Goal: Information Seeking & Learning: Learn about a topic

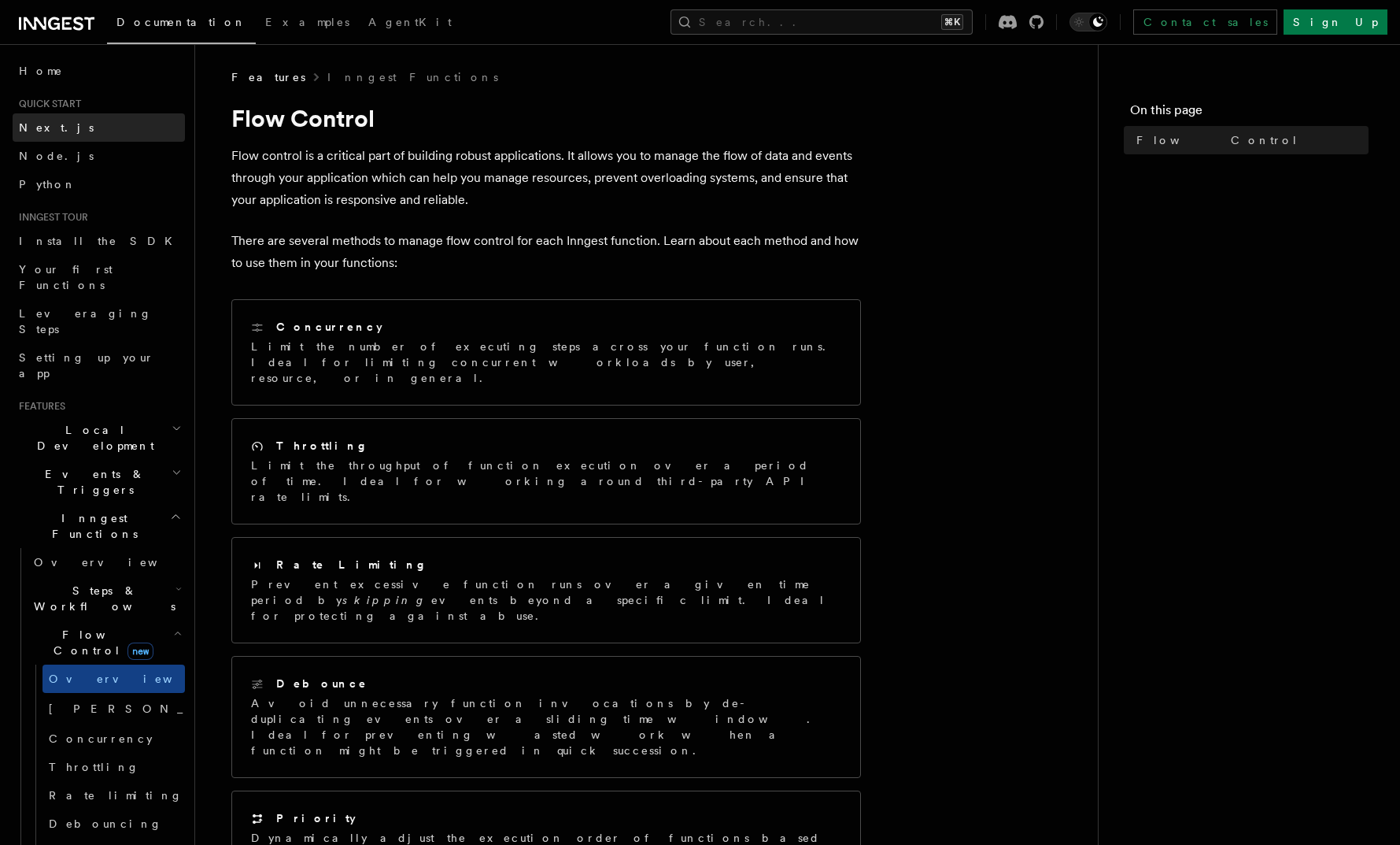
click at [87, 122] on link "Next.js" at bounding box center [99, 128] width 172 height 28
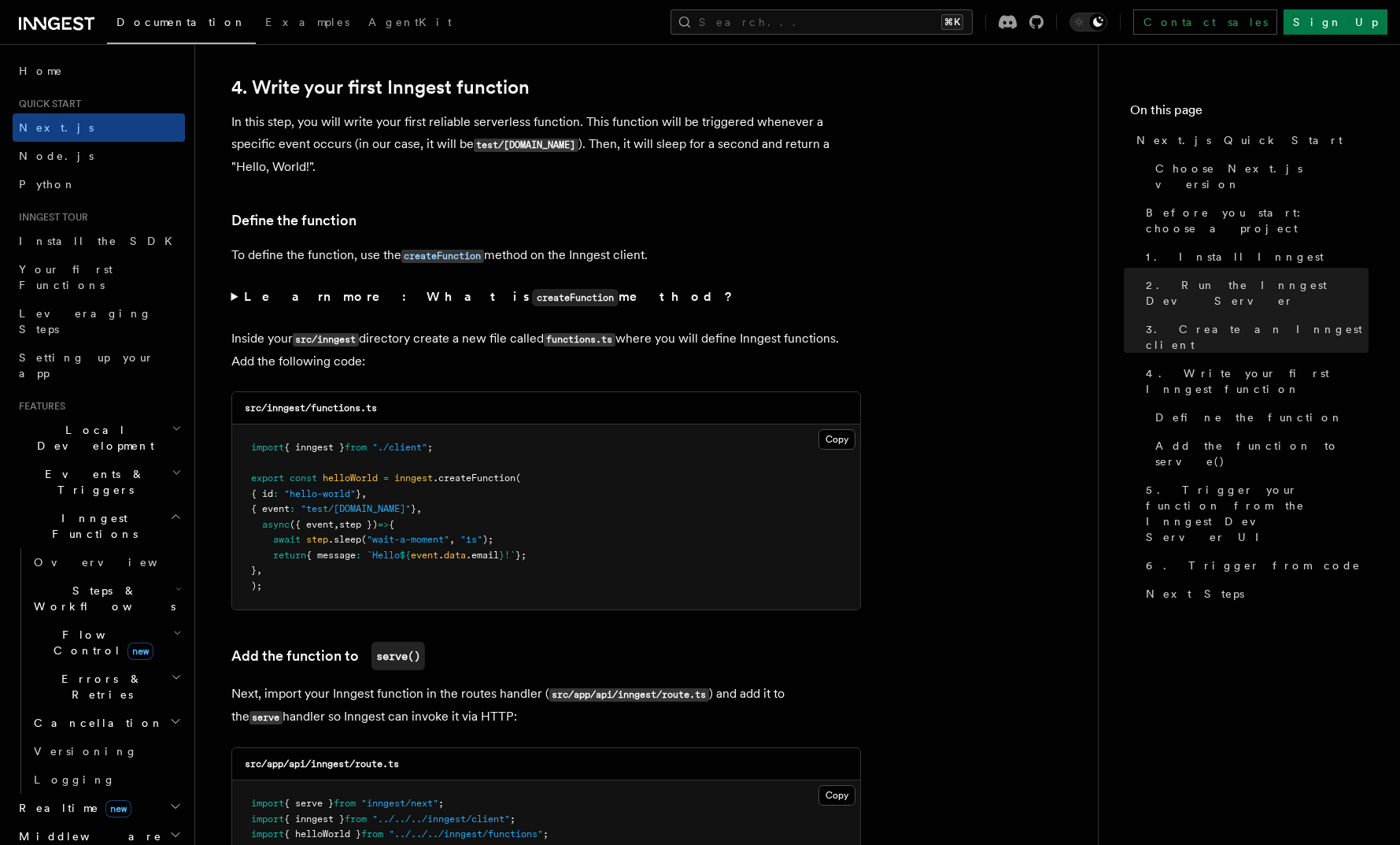
scroll to position [2550, 0]
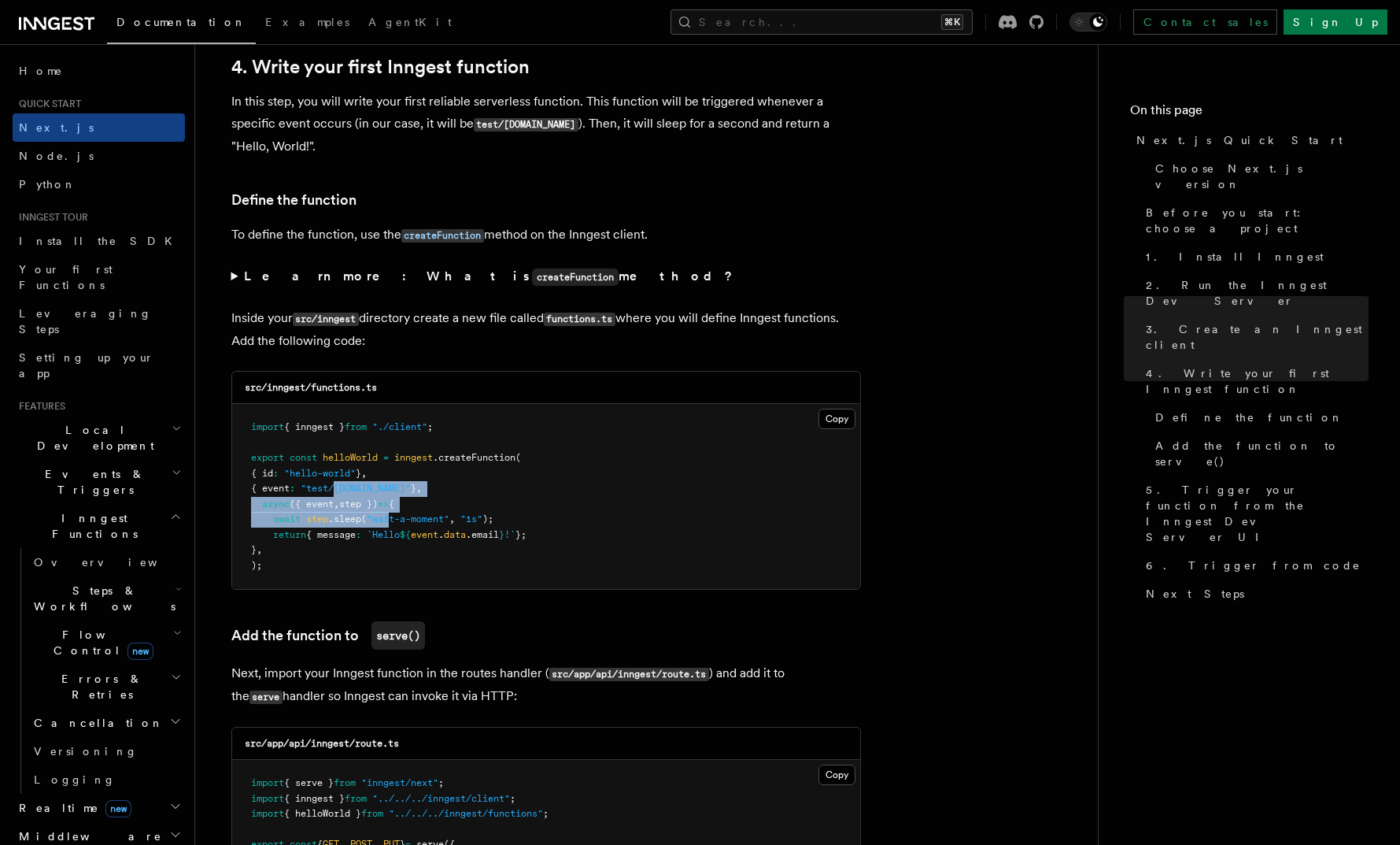
drag, startPoint x: 347, startPoint y: 494, endPoint x: 394, endPoint y: 528, distance: 58.0
click at [393, 528] on code "import { inngest } from "./client" ; export const helloWorld = inngest .createF…" at bounding box center [388, 496] width 275 height 150
click at [394, 525] on span ""wait-a-moment"" at bounding box center [408, 519] width 83 height 11
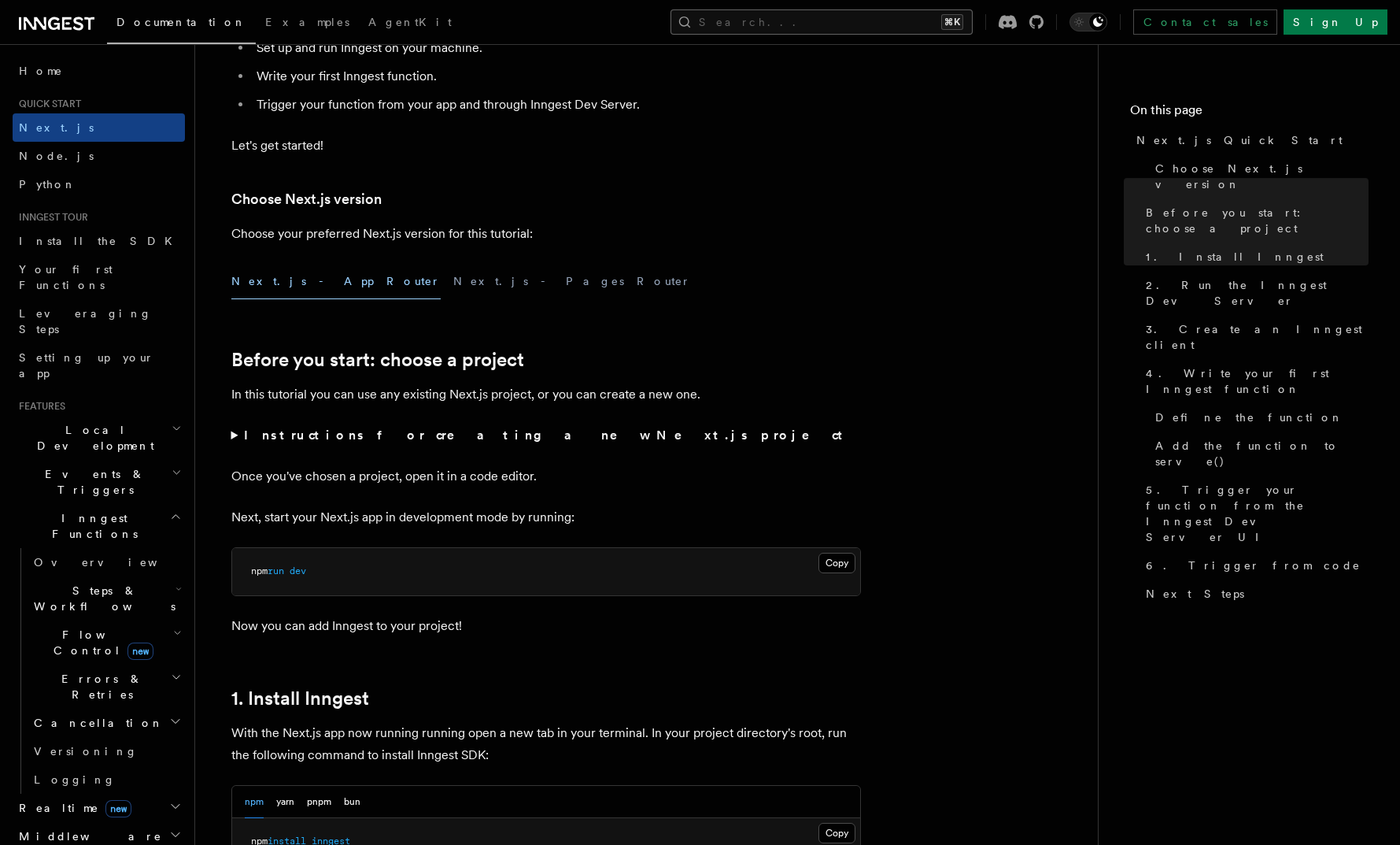
scroll to position [0, 0]
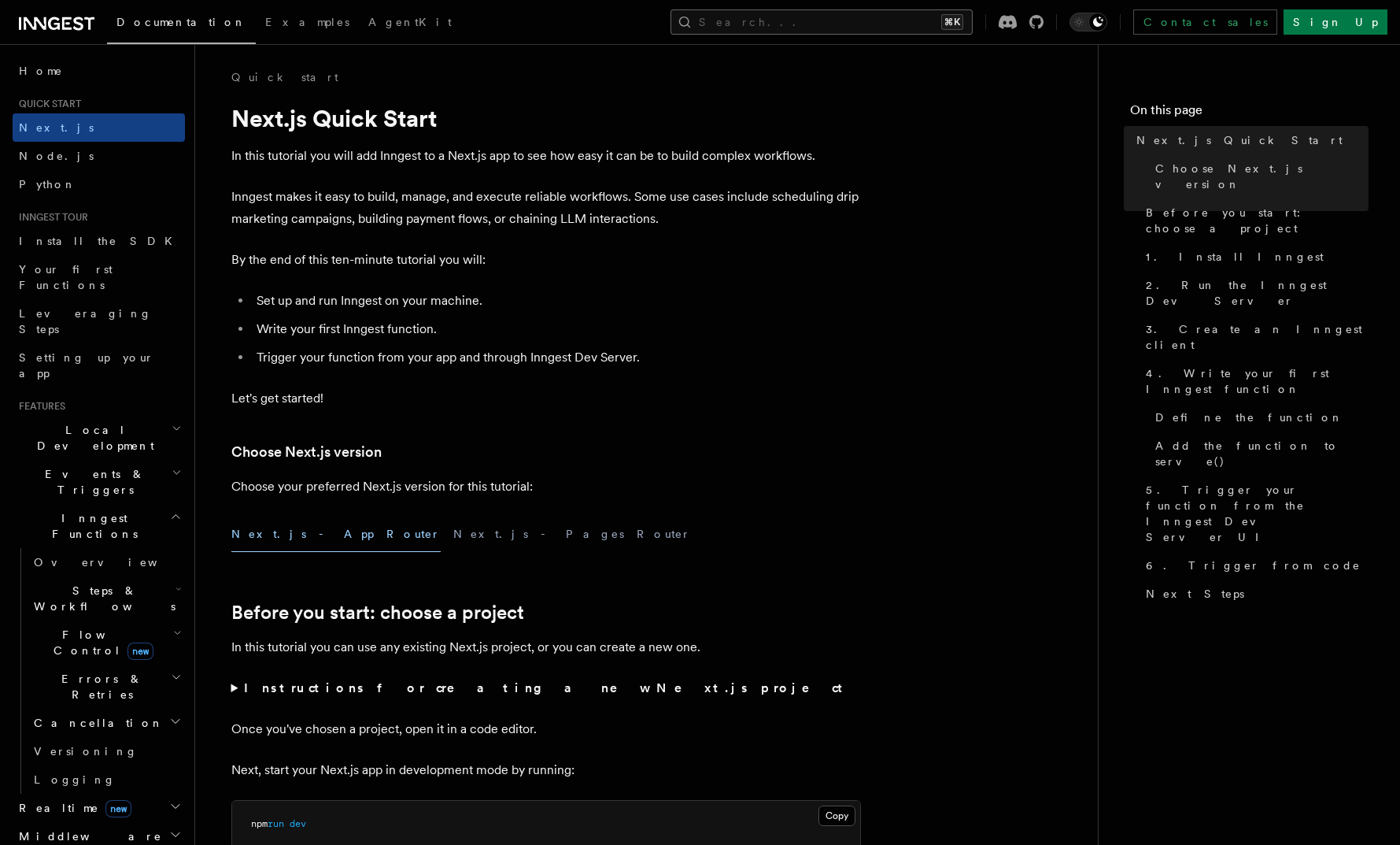
click at [860, 20] on button "Search... ⌘K" at bounding box center [821, 22] width 302 height 25
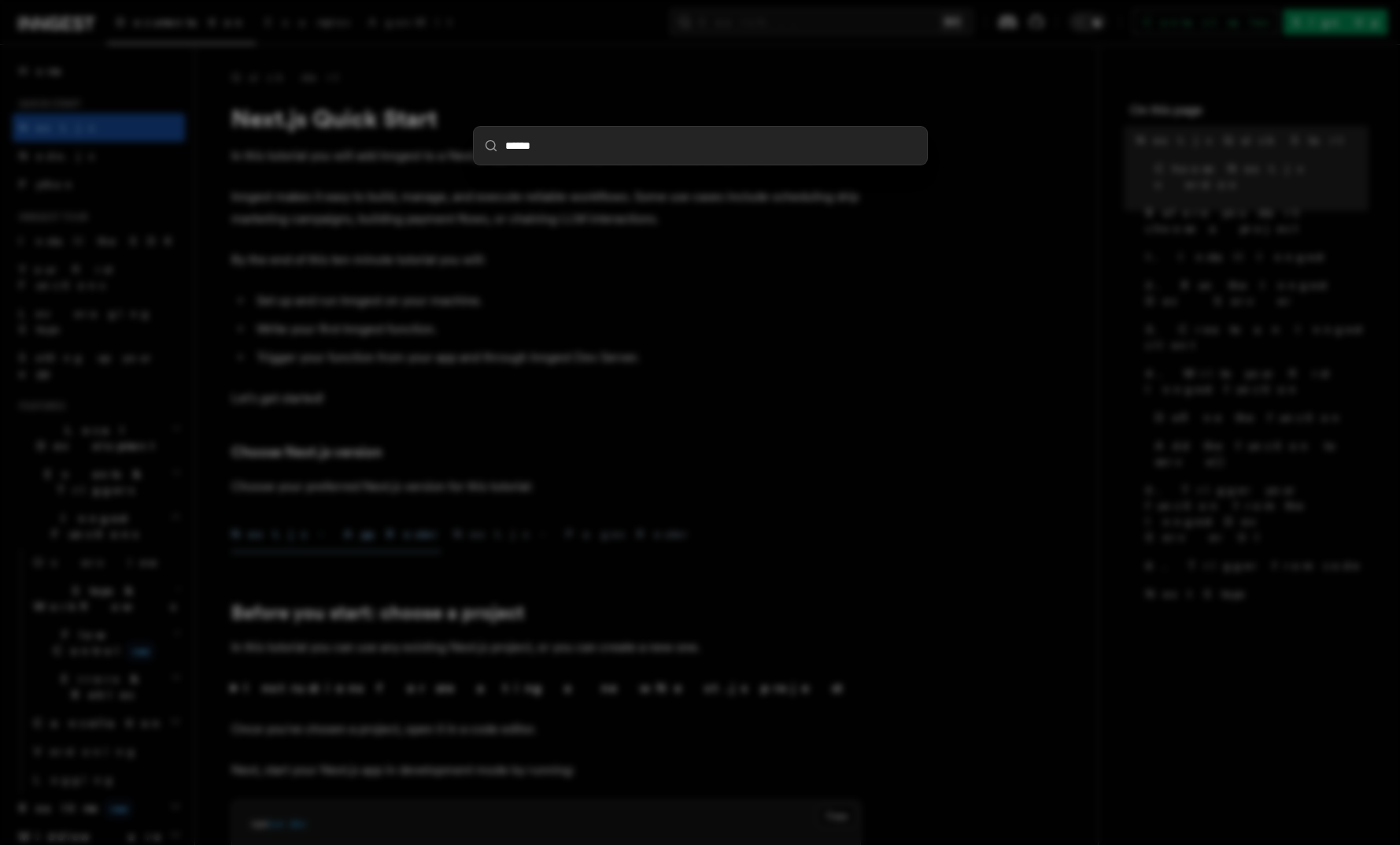
type input "******"
click at [340, 203] on div "******" at bounding box center [700, 422] width 1400 height 845
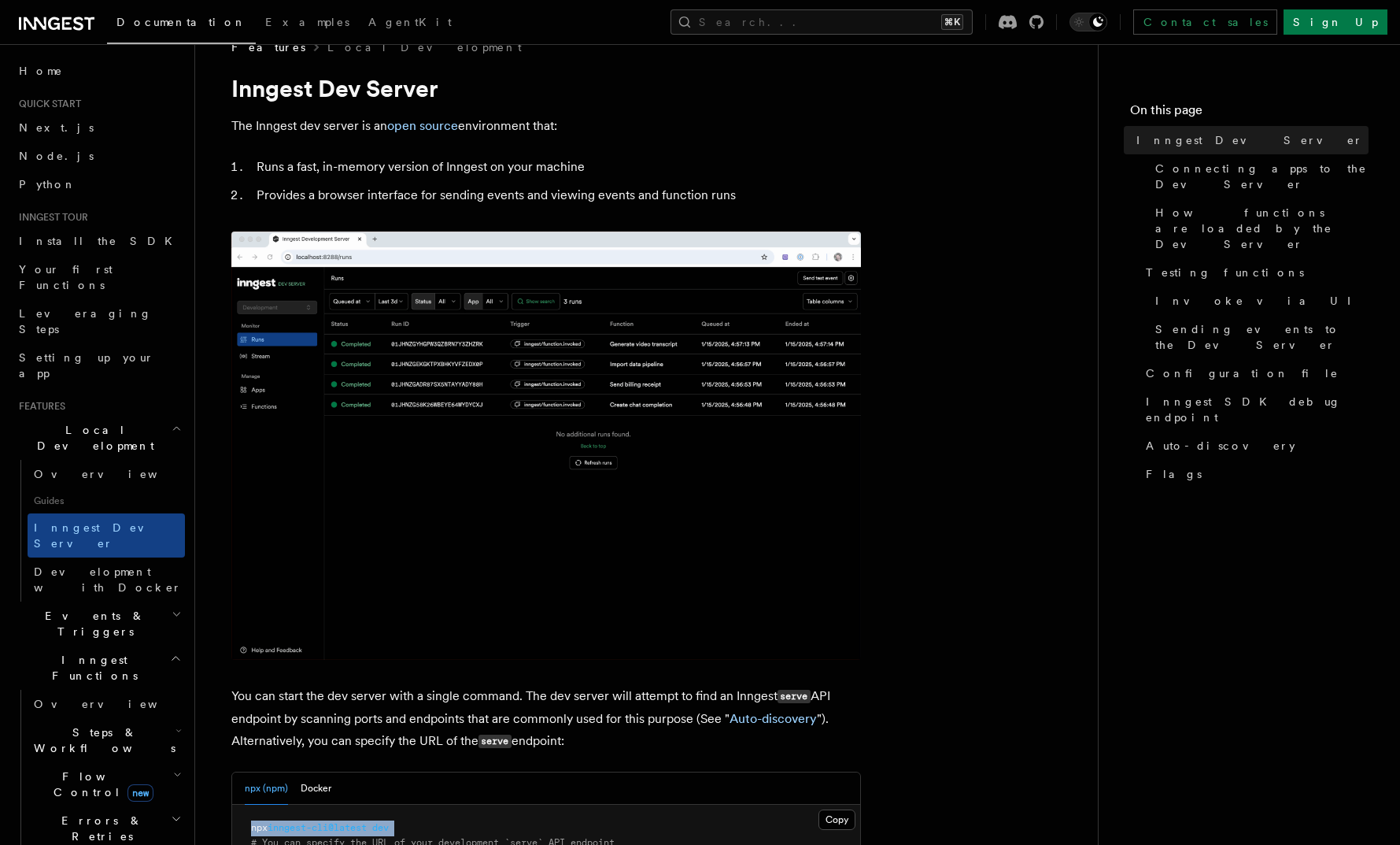
click at [164, 602] on h2 "Events & Triggers" at bounding box center [99, 623] width 172 height 44
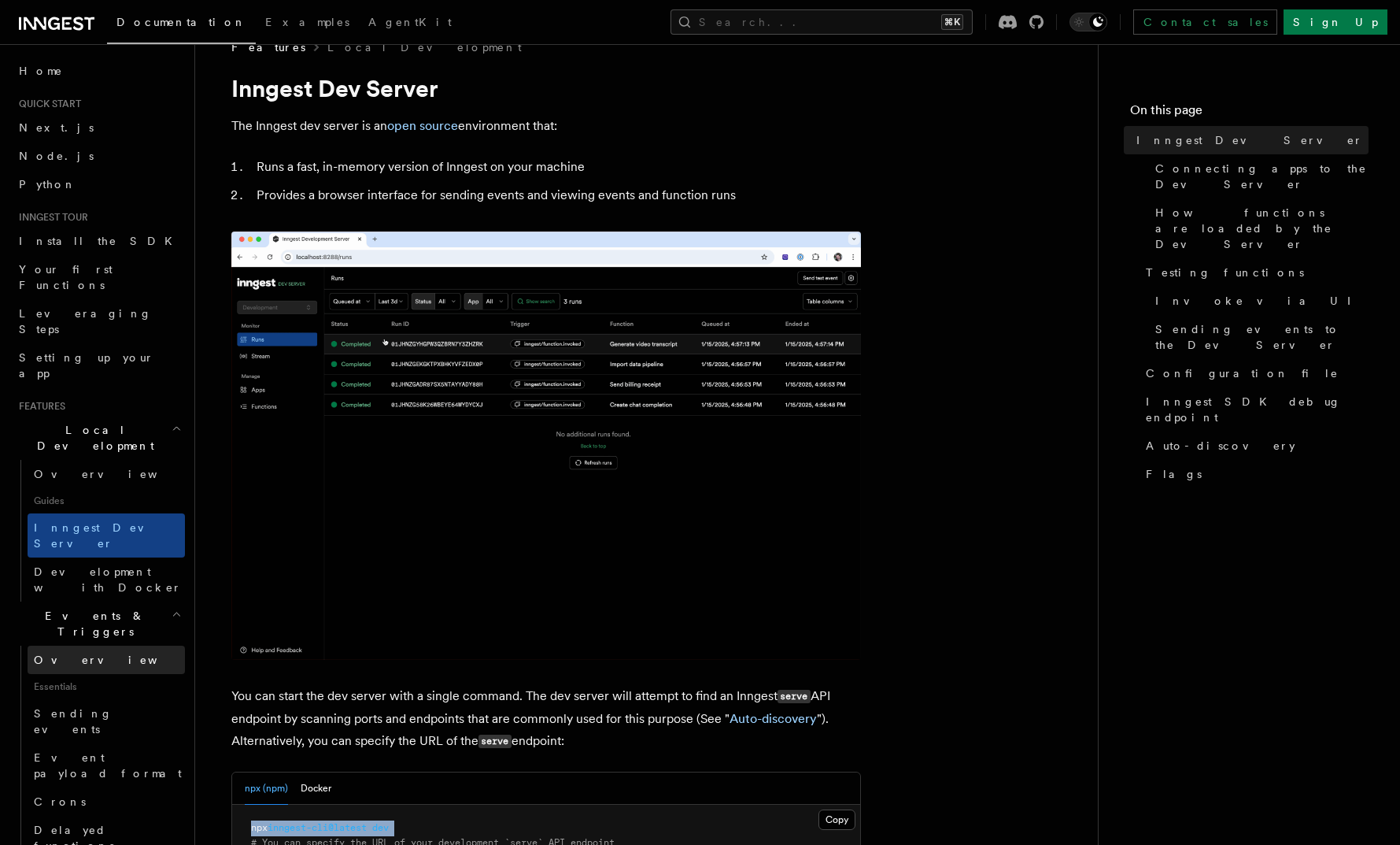
click at [74, 646] on link "Overview" at bounding box center [106, 660] width 157 height 28
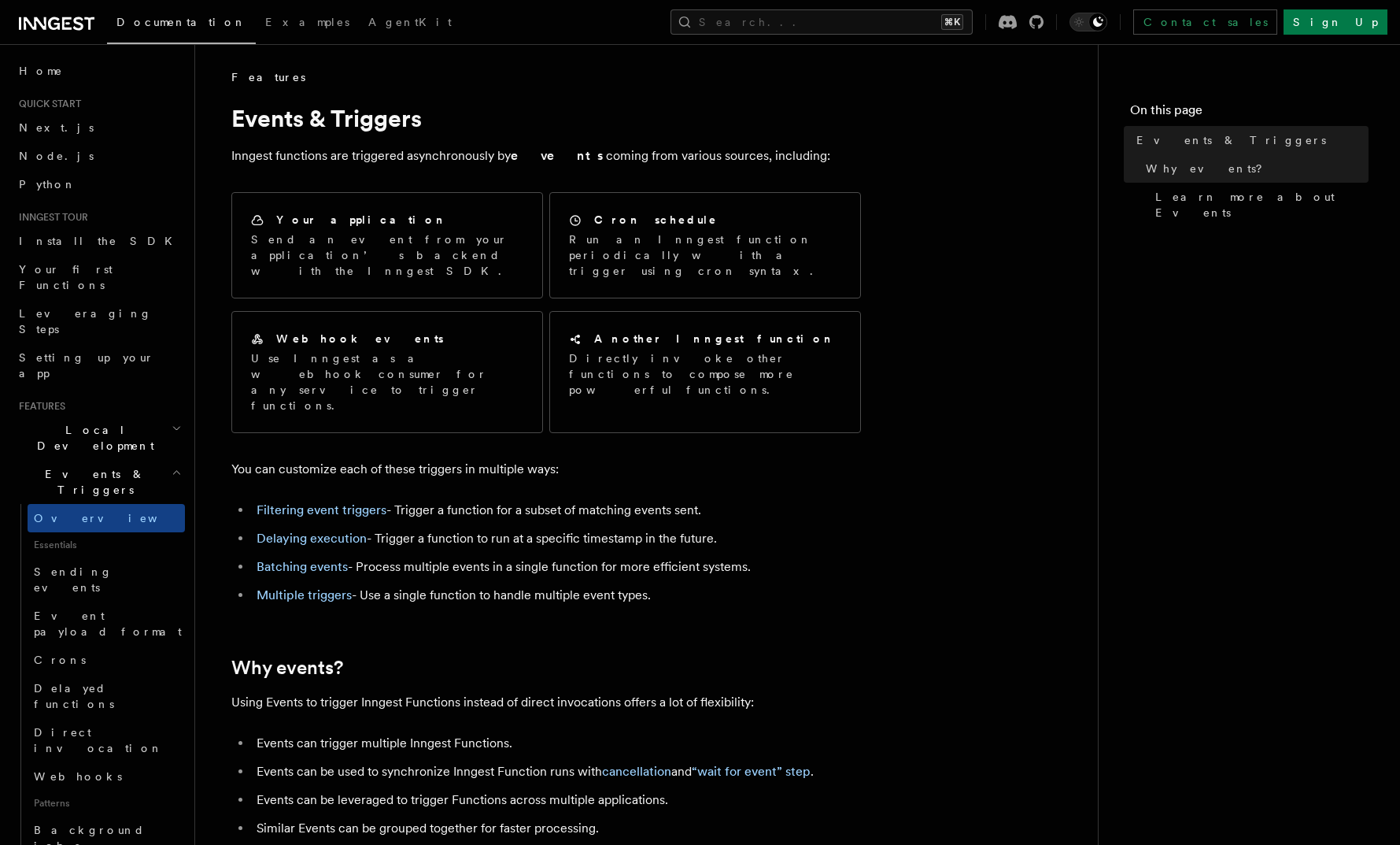
click at [79, 105] on span "Quick start" at bounding box center [47, 104] width 69 height 13
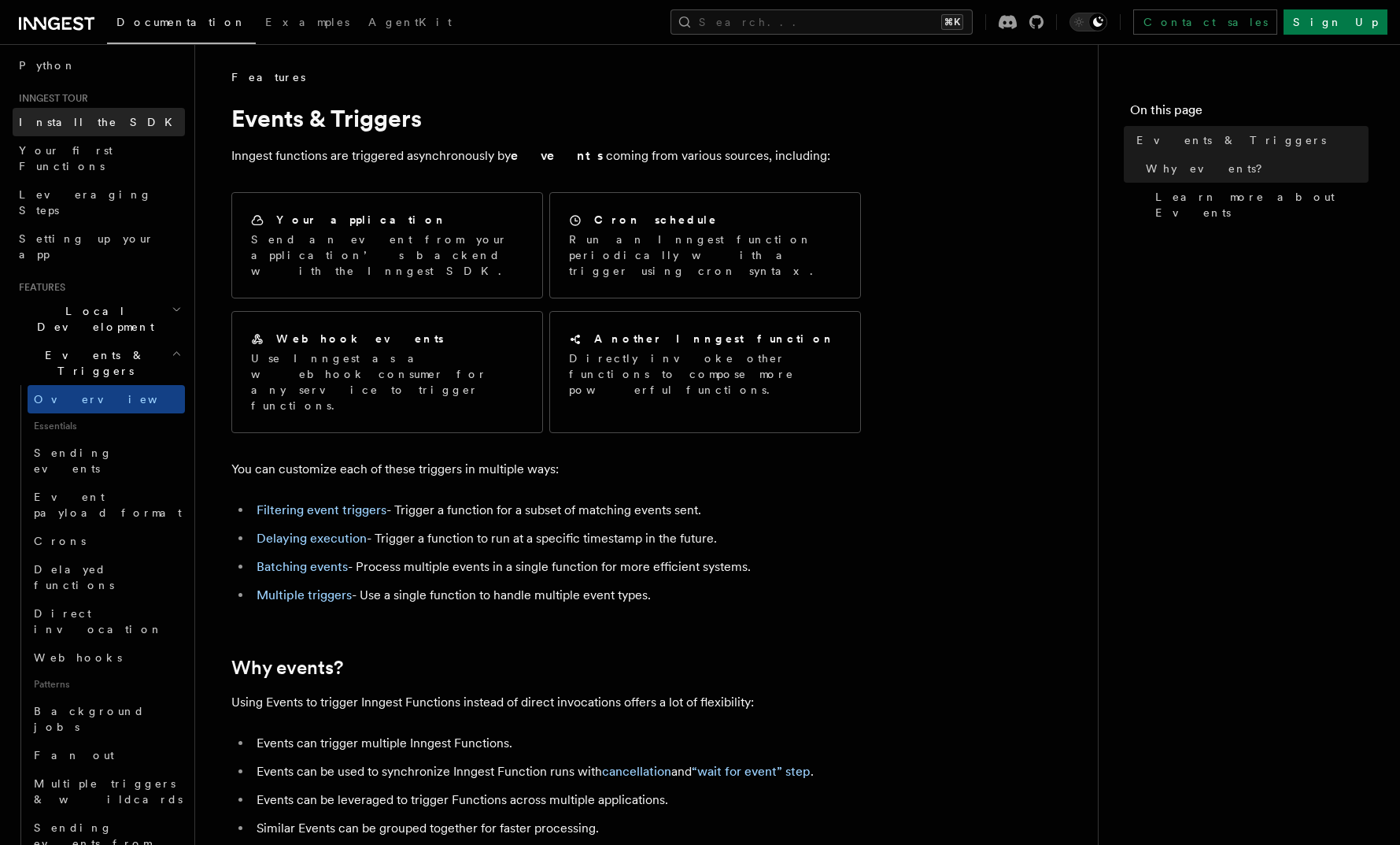
scroll to position [134, 0]
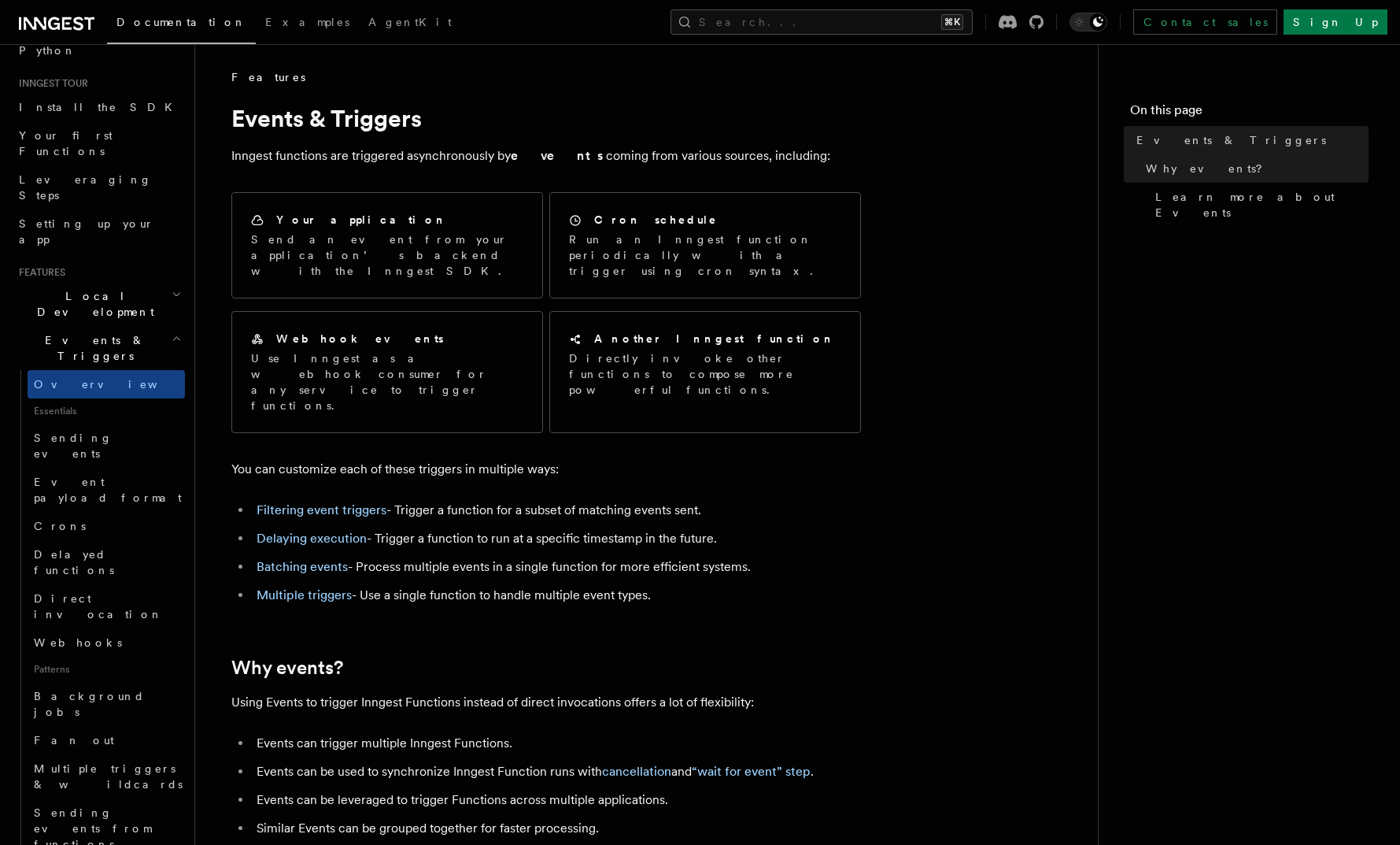
click at [100, 282] on h2 "Local Development" at bounding box center [99, 304] width 172 height 44
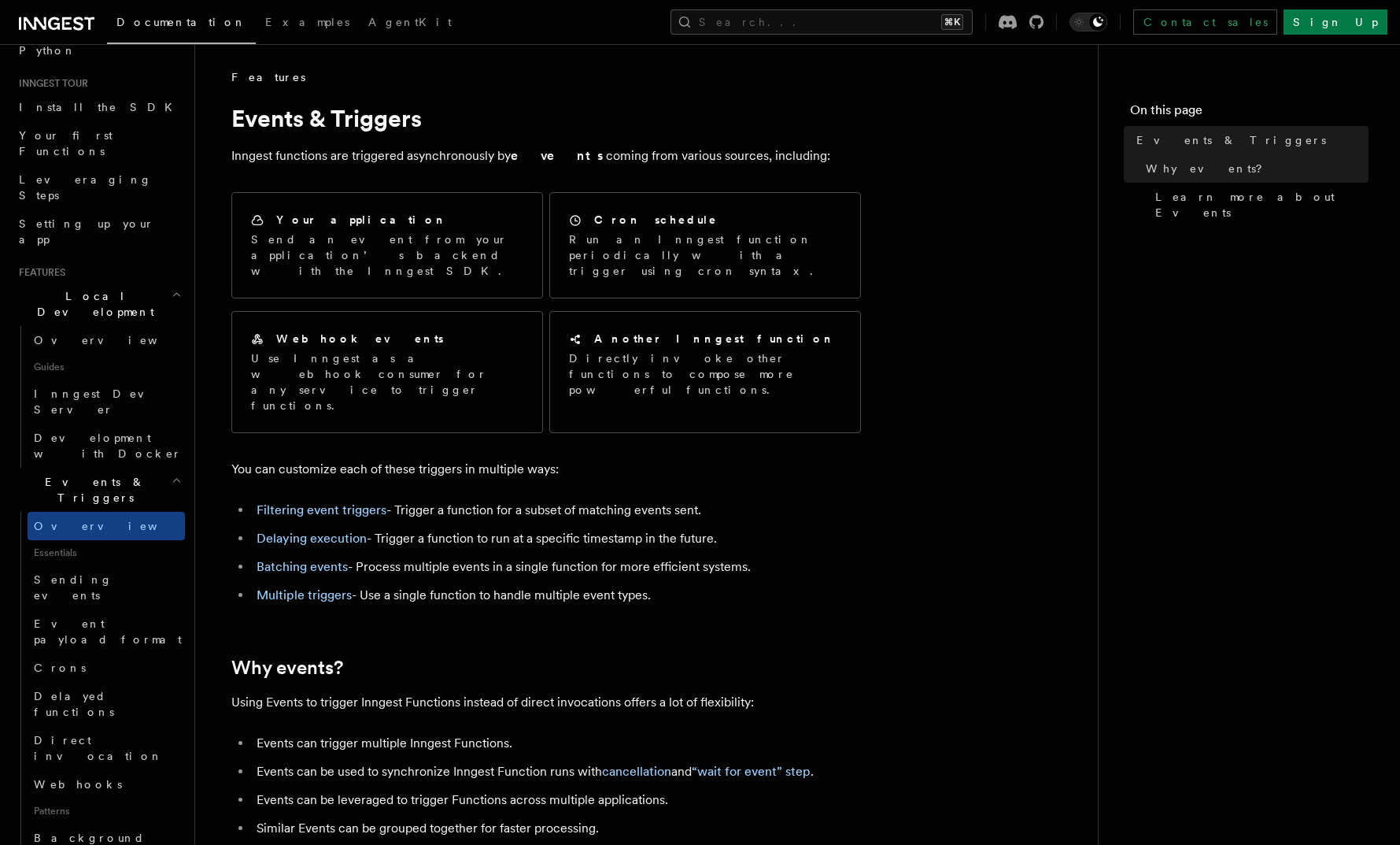
click at [100, 288] on span "Local Development" at bounding box center [92, 304] width 159 height 32
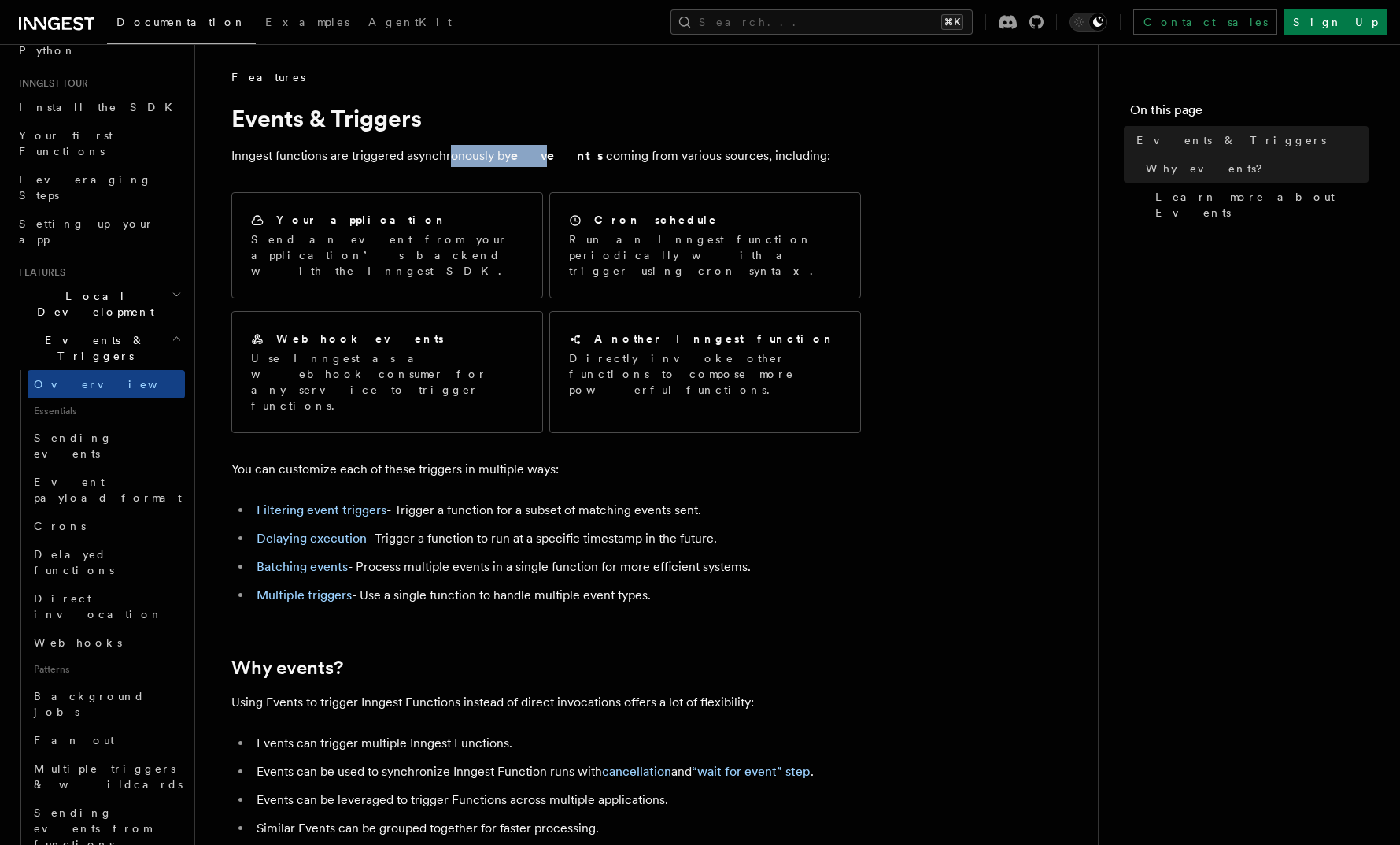
drag, startPoint x: 450, startPoint y: 152, endPoint x: 583, endPoint y: 164, distance: 133.5
click at [544, 161] on p "Inngest functions are triggered asynchronously by events coming from various so…" at bounding box center [546, 156] width 630 height 22
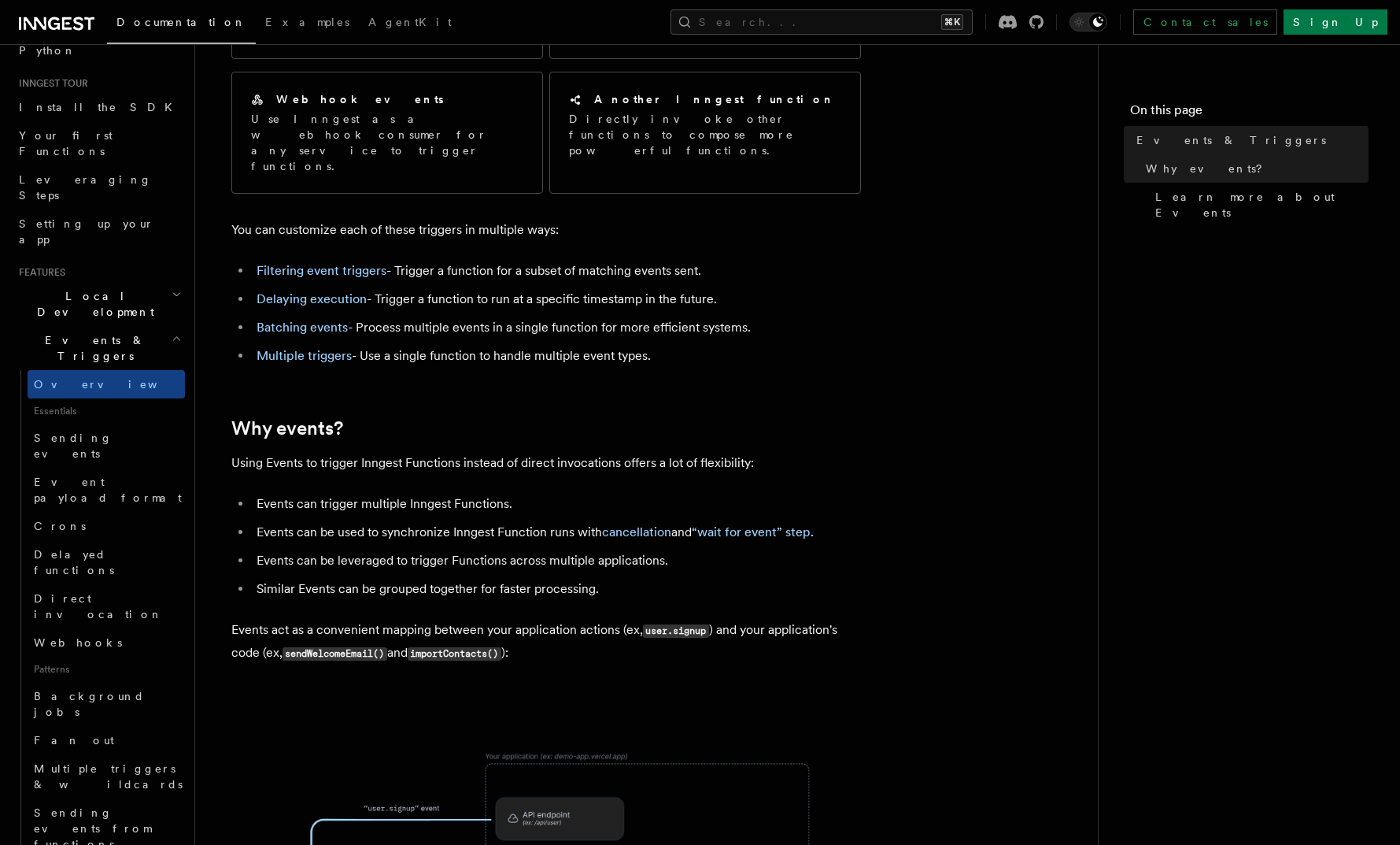
scroll to position [240, 0]
drag, startPoint x: 527, startPoint y: 409, endPoint x: 657, endPoint y: 420, distance: 130.5
click at [651, 451] on p "Using Events to trigger Inngest Functions instead of direct invocations offers …" at bounding box center [546, 462] width 630 height 22
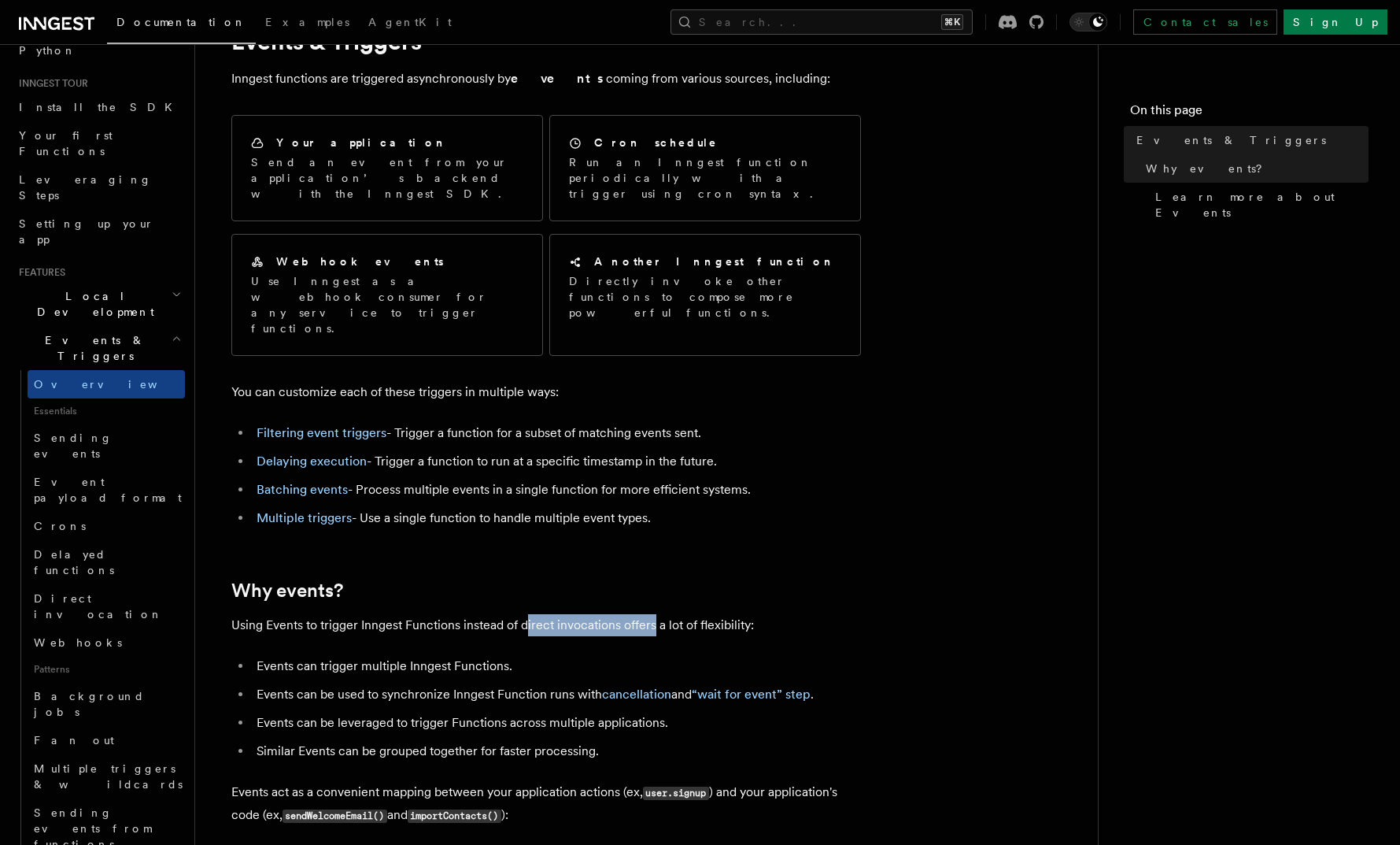
scroll to position [76, 0]
click at [125, 423] on link "Sending events" at bounding box center [106, 445] width 157 height 44
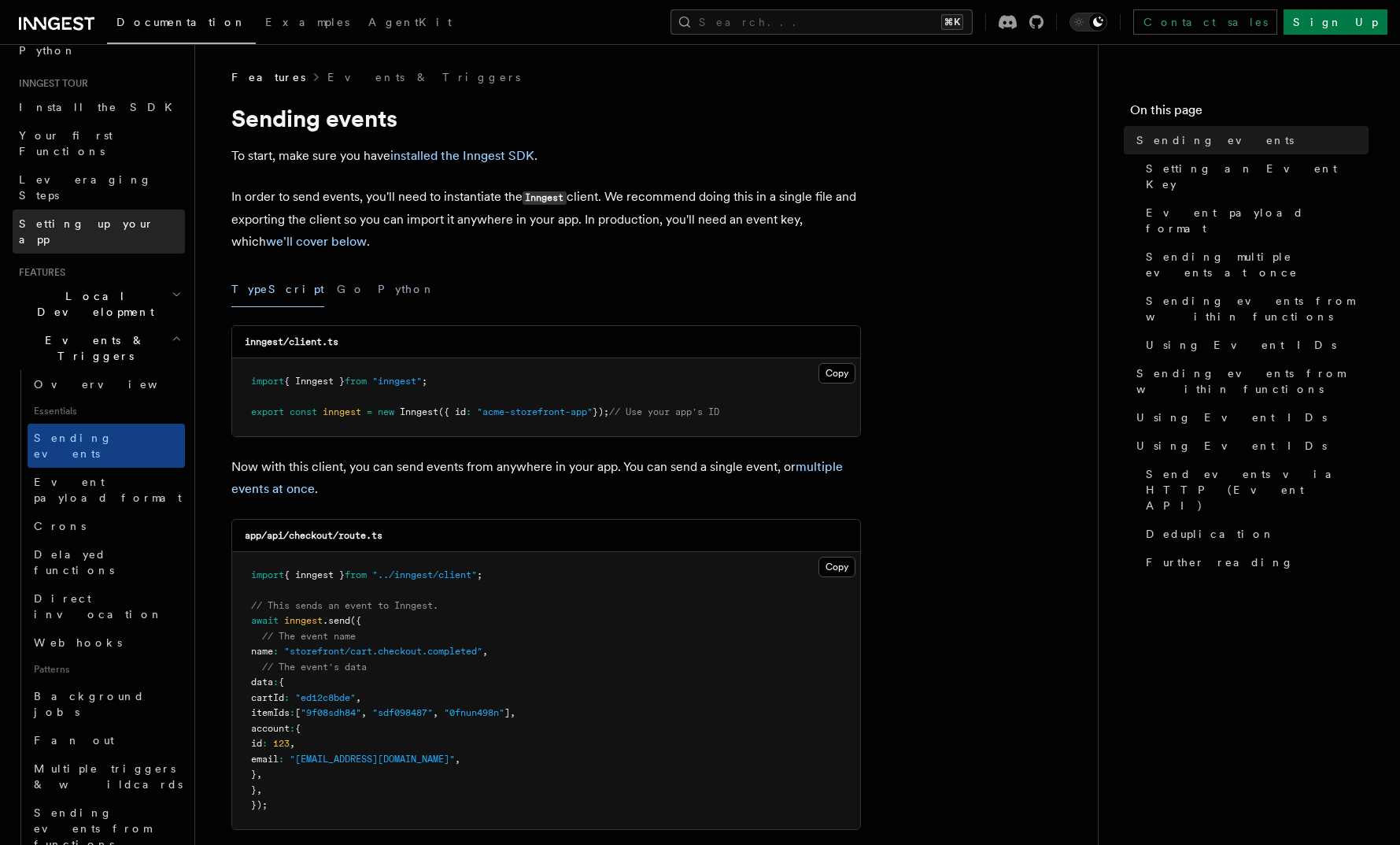
click at [76, 218] on span "Setting up your app" at bounding box center [87, 232] width 135 height 28
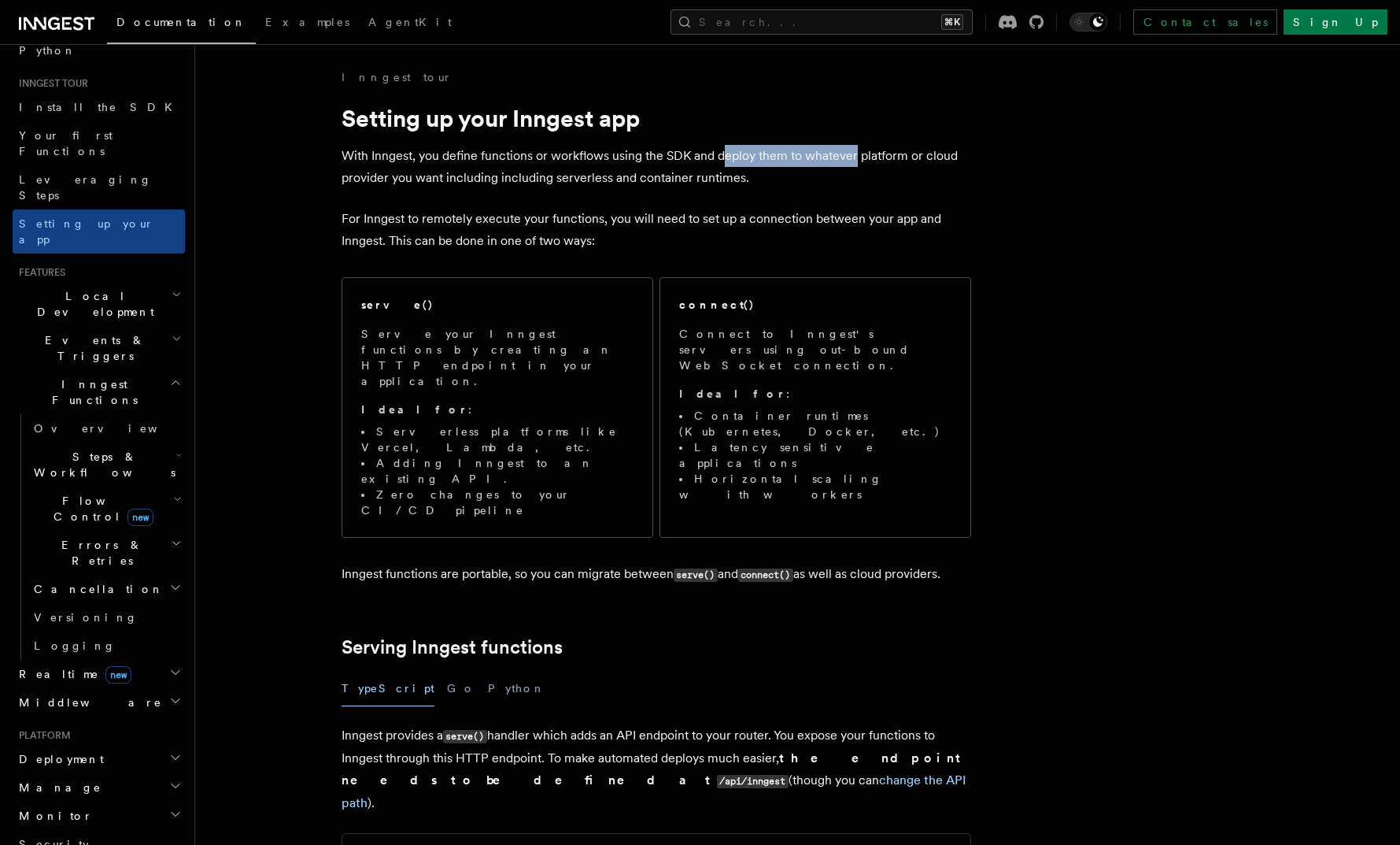
drag, startPoint x: 722, startPoint y: 156, endPoint x: 855, endPoint y: 159, distance: 133.0
click at [855, 159] on p "With Inngest, you define functions or workflows using the SDK and deploy them t…" at bounding box center [656, 166] width 630 height 44
drag, startPoint x: 749, startPoint y: 159, endPoint x: 843, endPoint y: 166, distance: 94.3
click at [836, 166] on p "With Inngest, you define functions or workflows using the SDK and deploy them t…" at bounding box center [656, 166] width 630 height 44
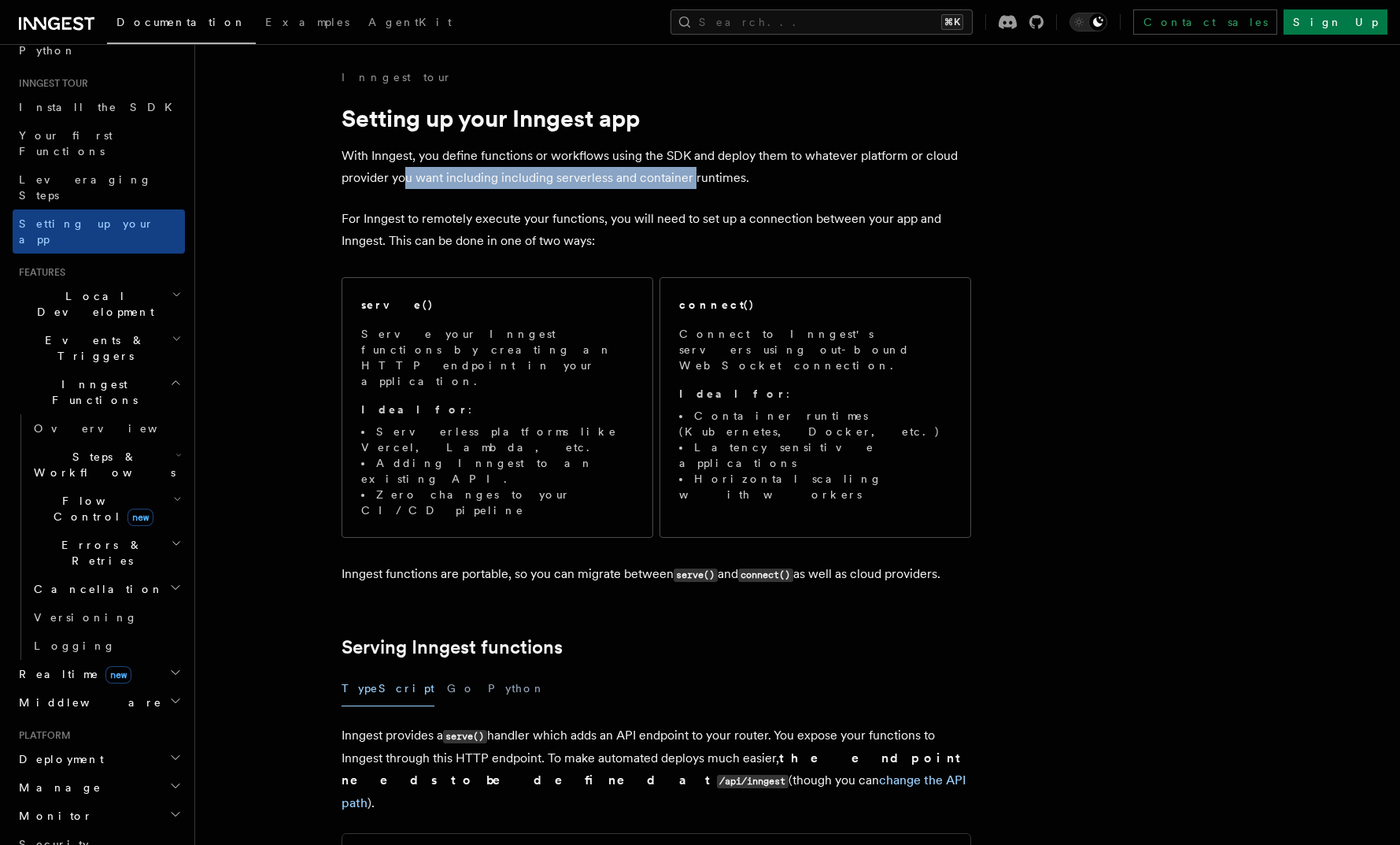
drag, startPoint x: 405, startPoint y: 173, endPoint x: 733, endPoint y: 172, distance: 328.0
click at [716, 172] on p "With Inngest, you define functions or workflows using the SDK and deploy them t…" at bounding box center [656, 166] width 630 height 44
click at [360, 213] on p "For Inngest to remotely execute your functions, you will need to set up a conne…" at bounding box center [656, 229] width 630 height 44
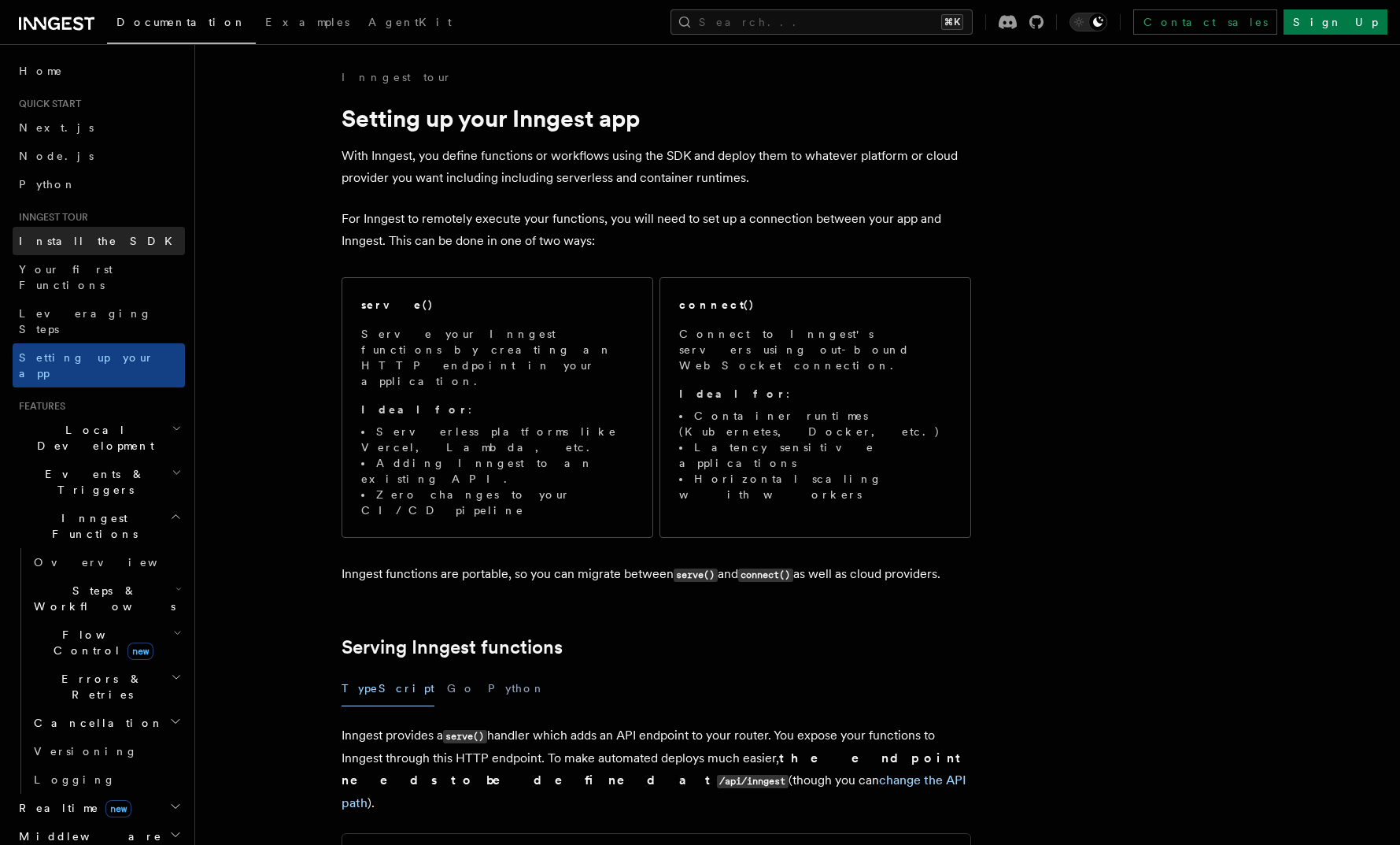
click at [74, 237] on span "Install the SDK" at bounding box center [100, 240] width 163 height 13
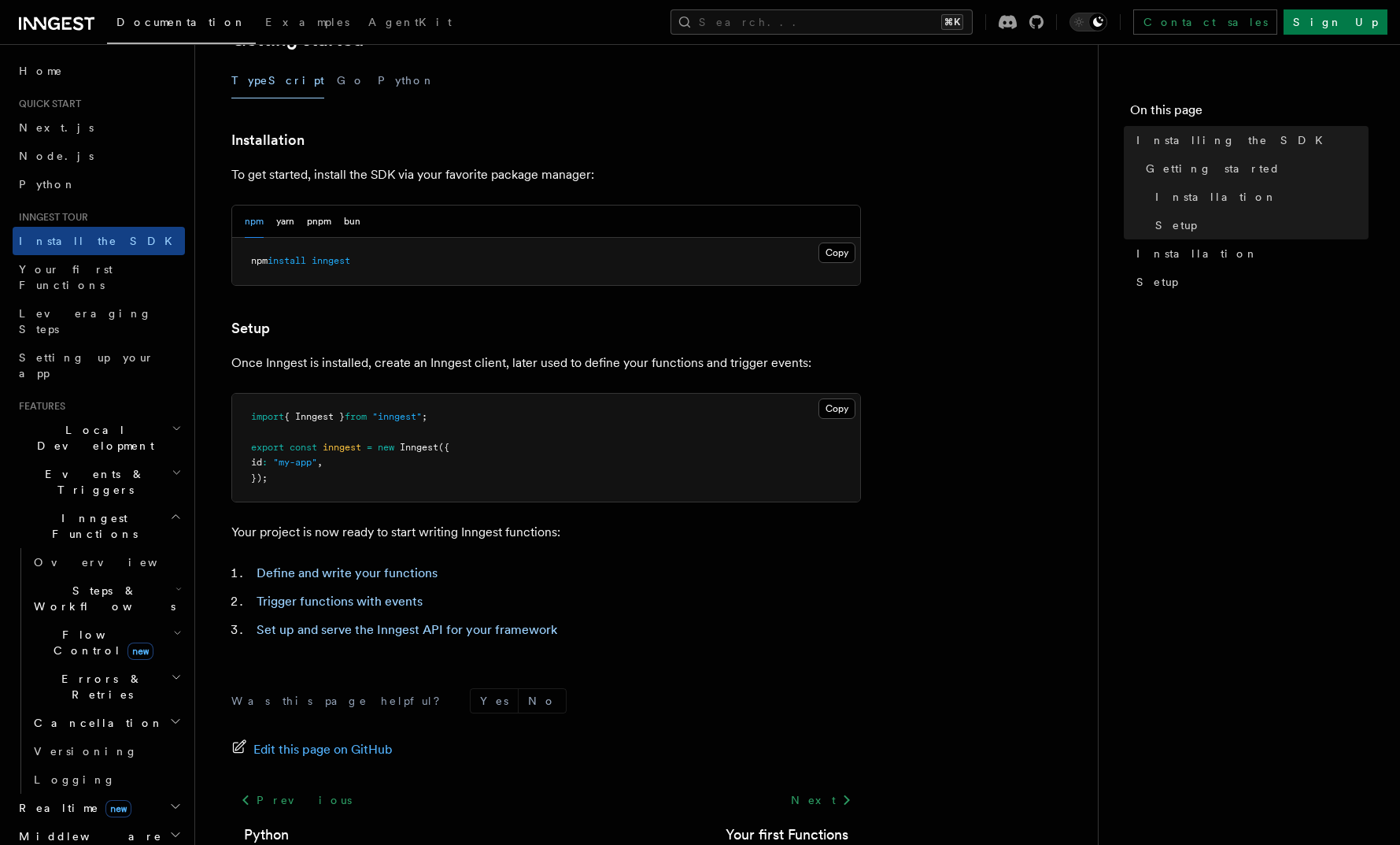
scroll to position [464, 0]
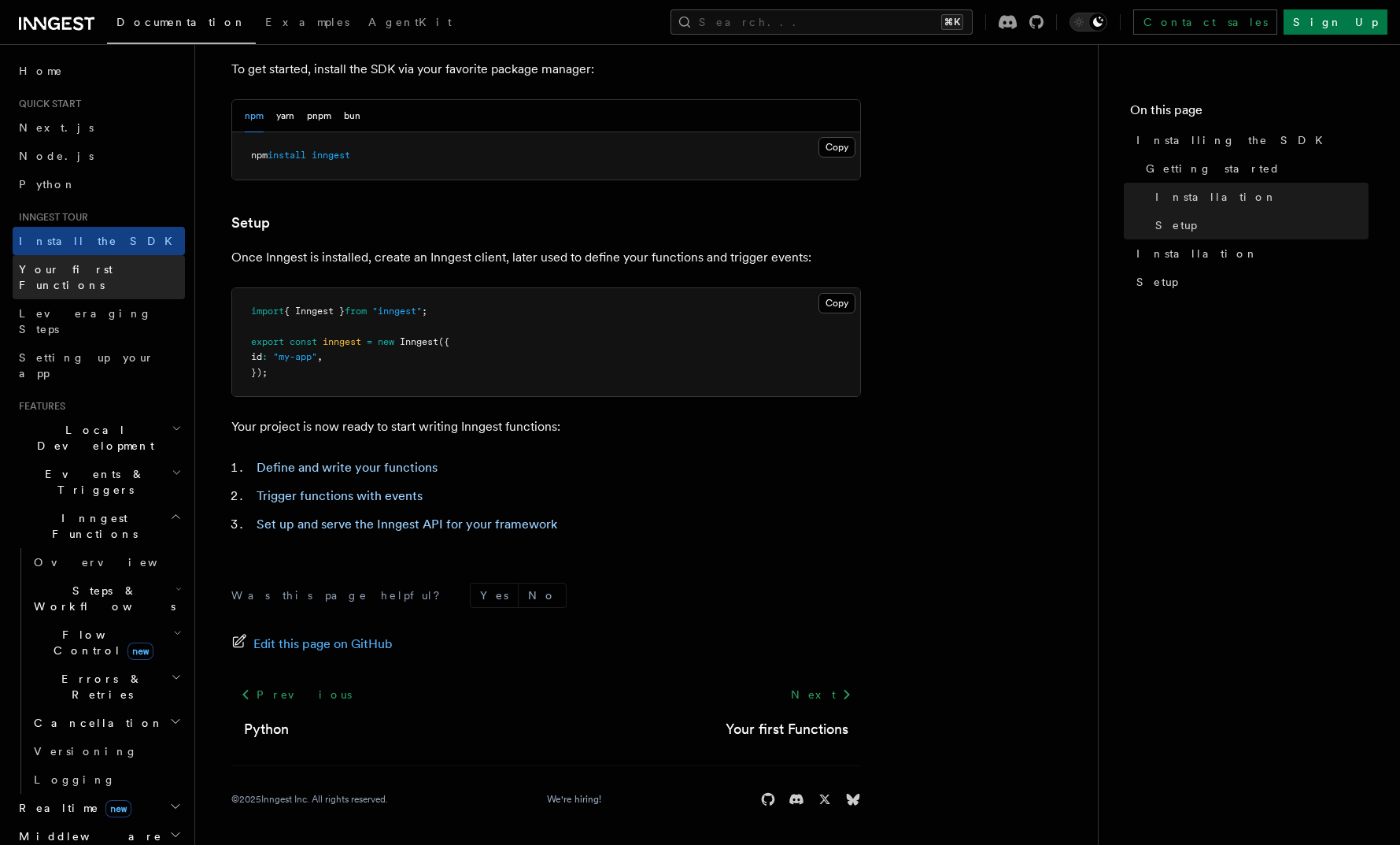
click at [71, 274] on span "Your first Functions" at bounding box center [66, 277] width 94 height 28
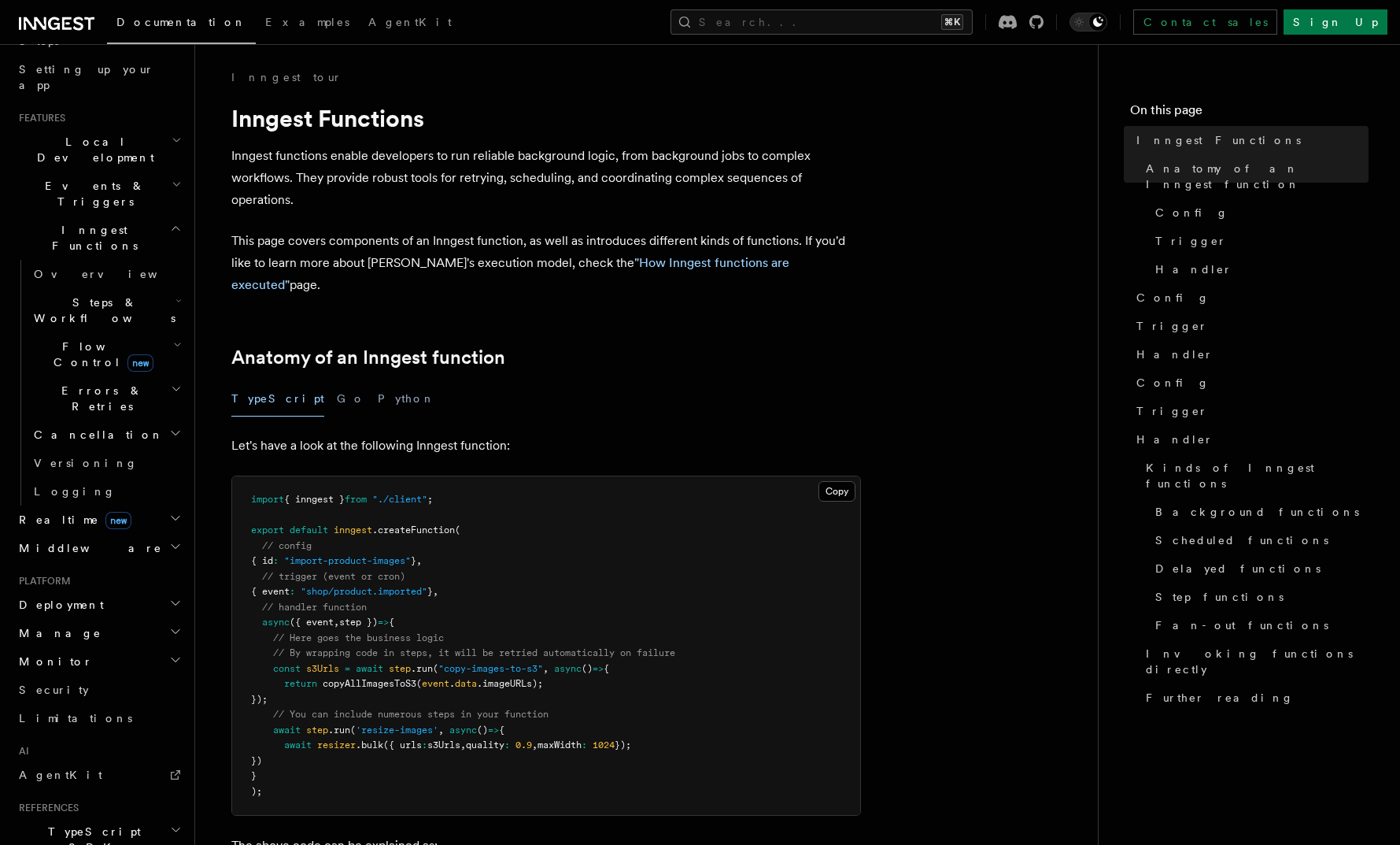
scroll to position [415, 0]
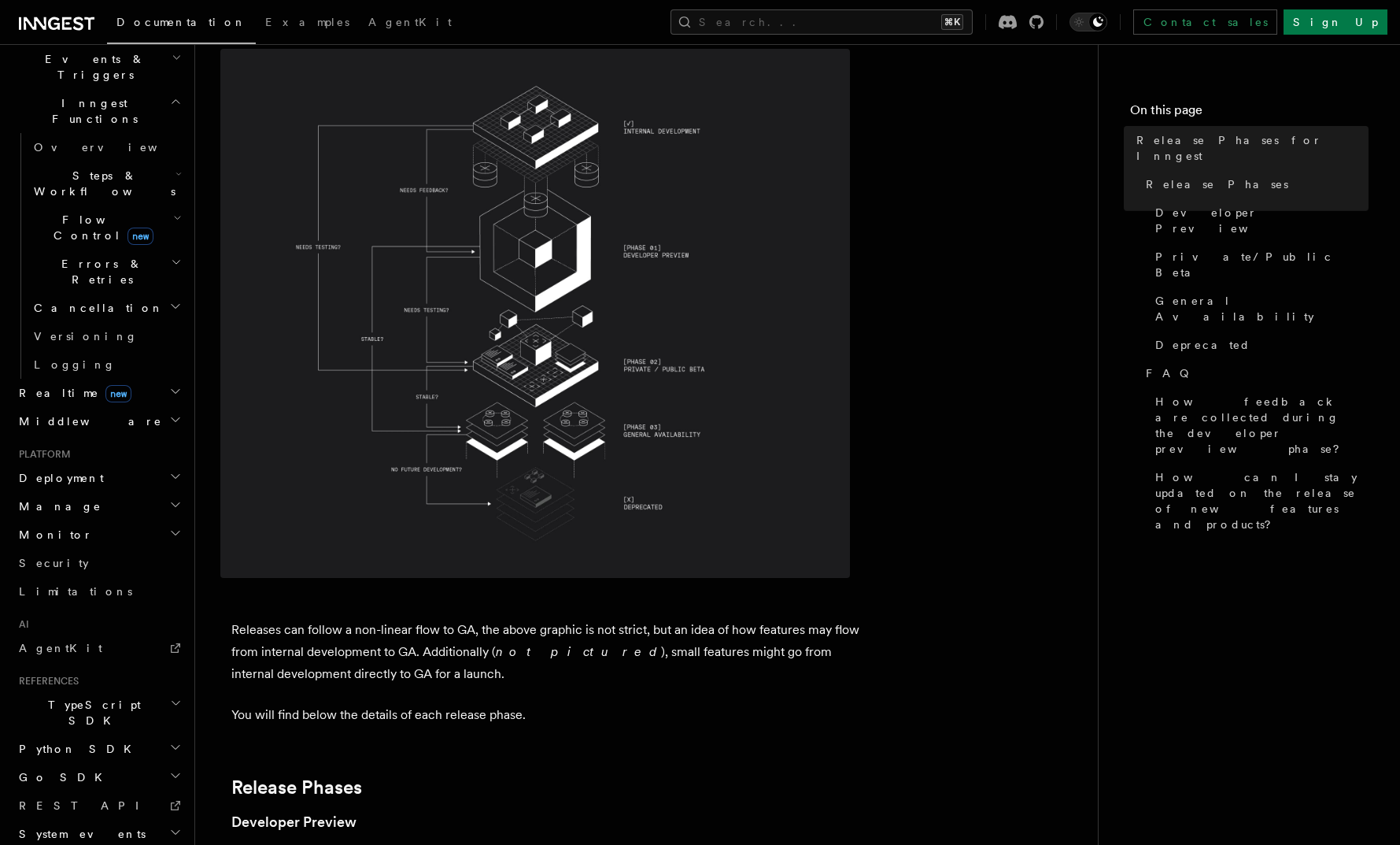
scroll to position [229, 0]
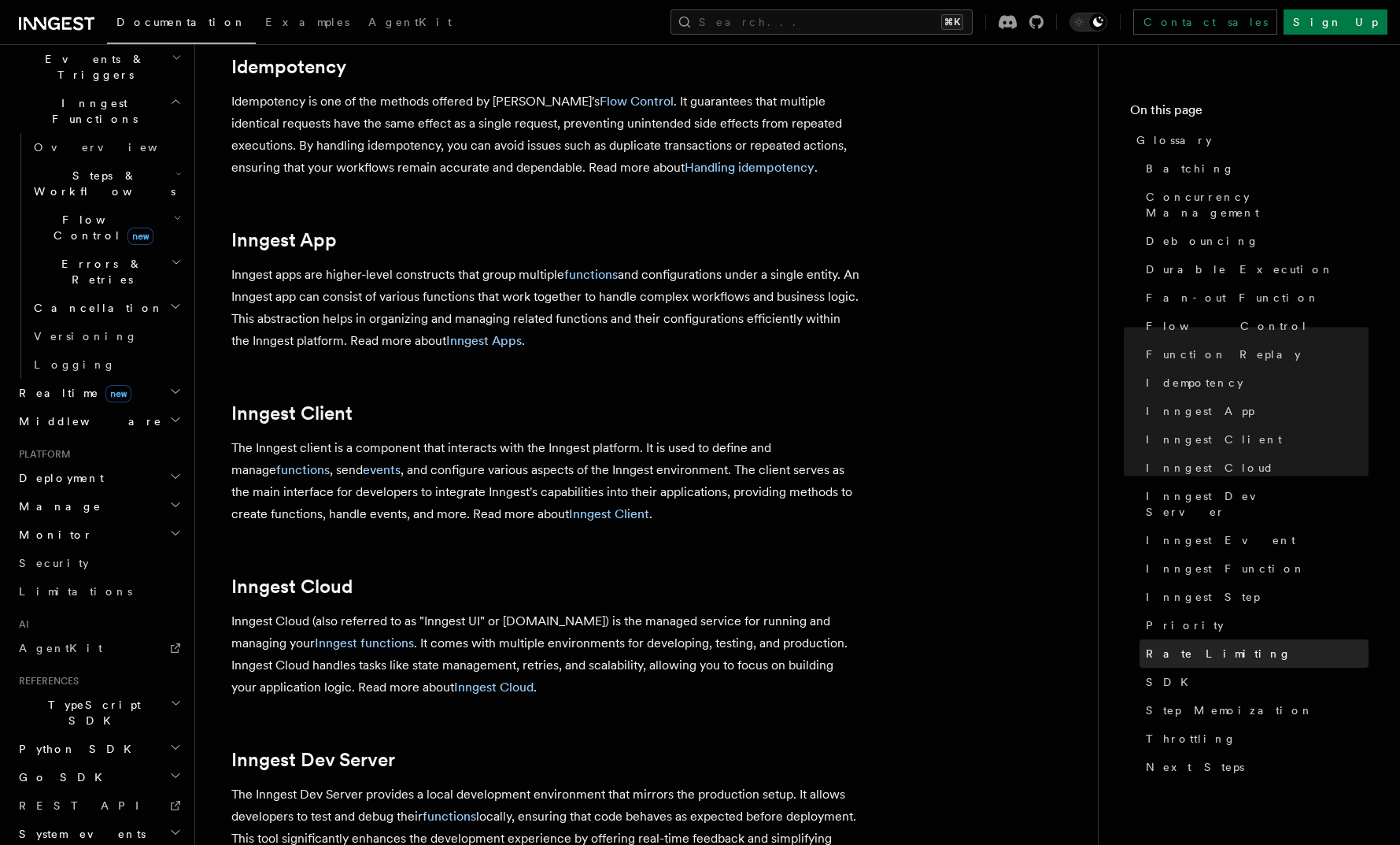
scroll to position [1428, 0]
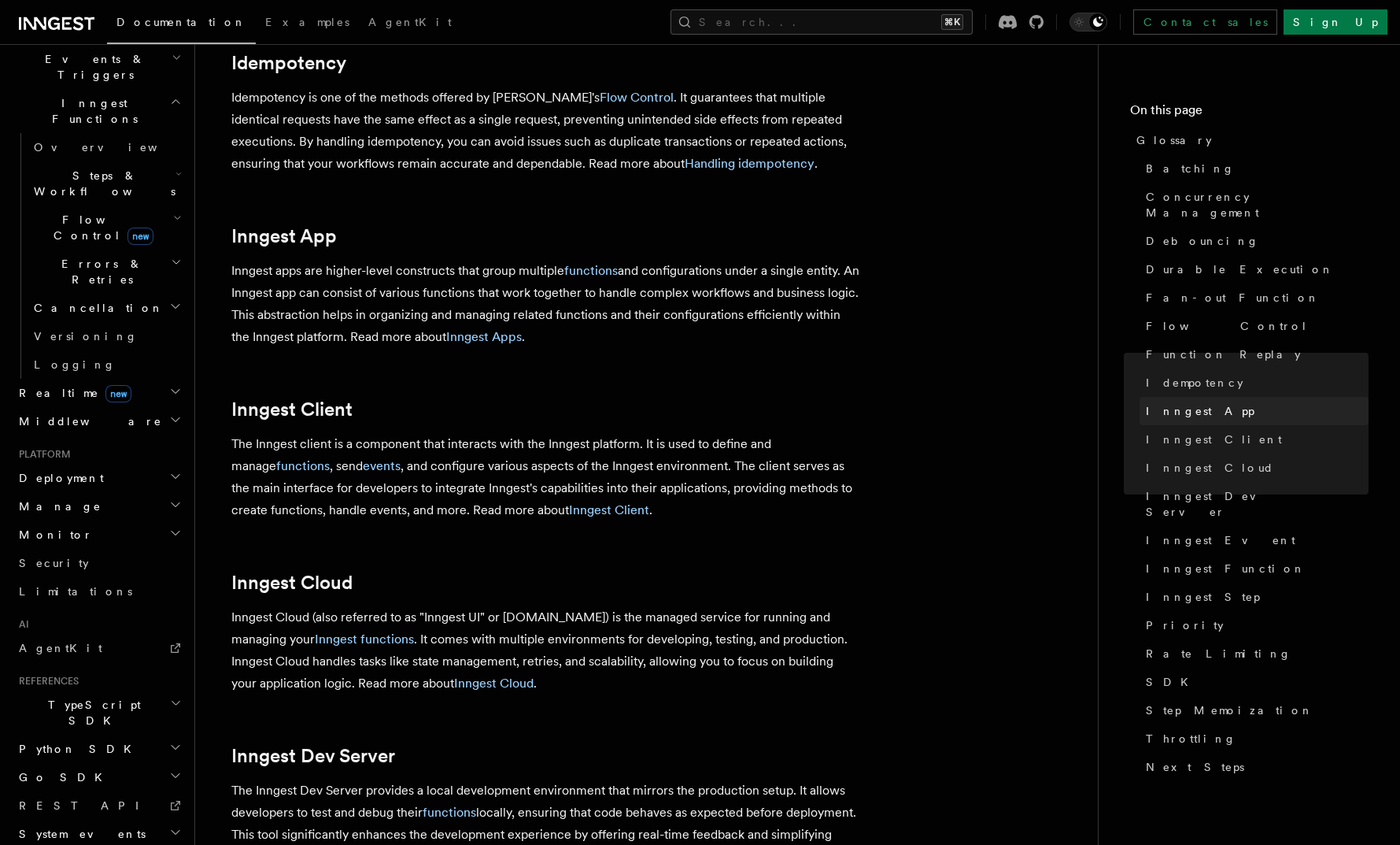
click at [1178, 403] on span "Inngest App" at bounding box center [1200, 411] width 109 height 16
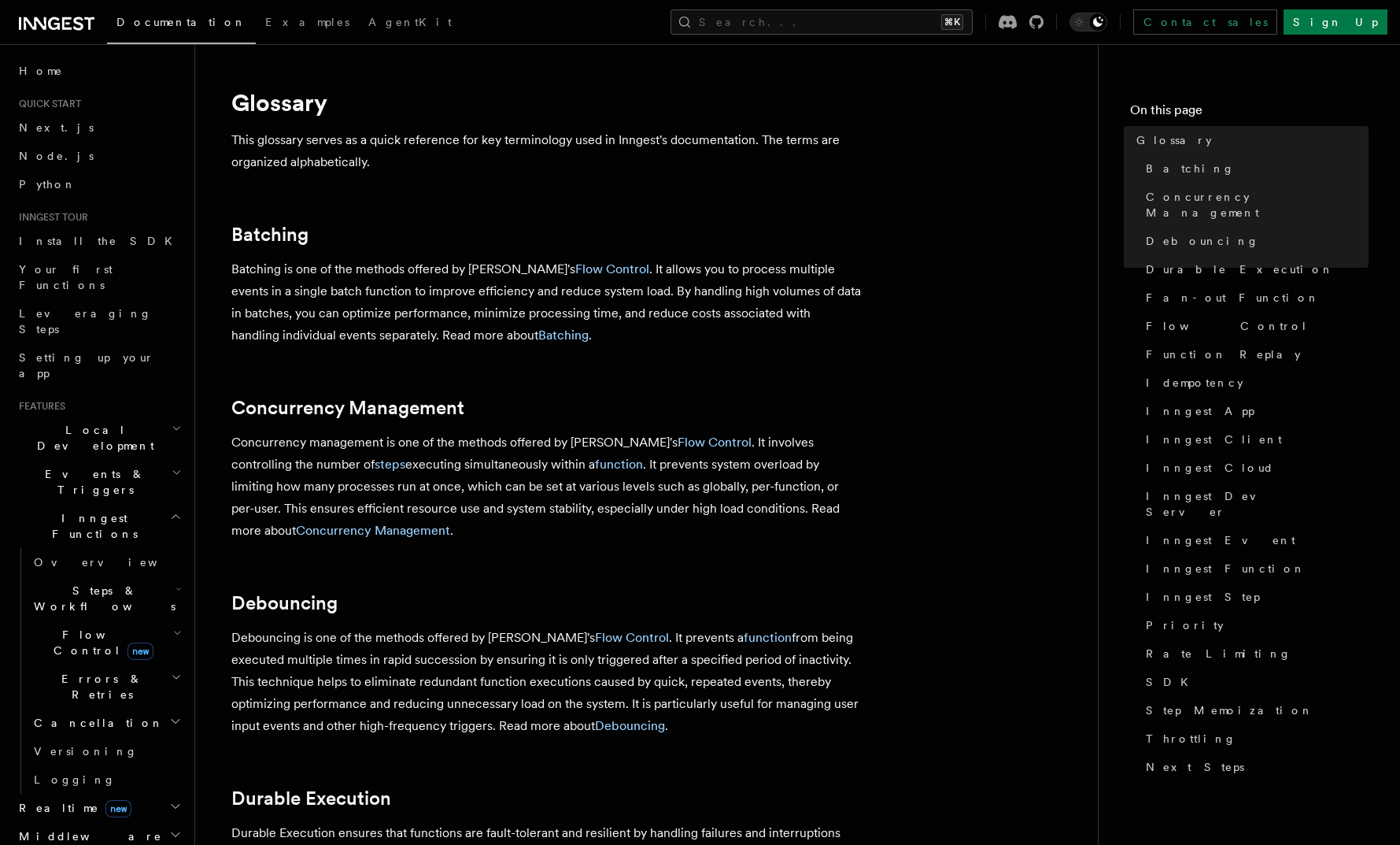
click at [168, 621] on h2 "Flow Control new" at bounding box center [106, 643] width 157 height 44
click at [92, 673] on span "Overview" at bounding box center [130, 679] width 162 height 13
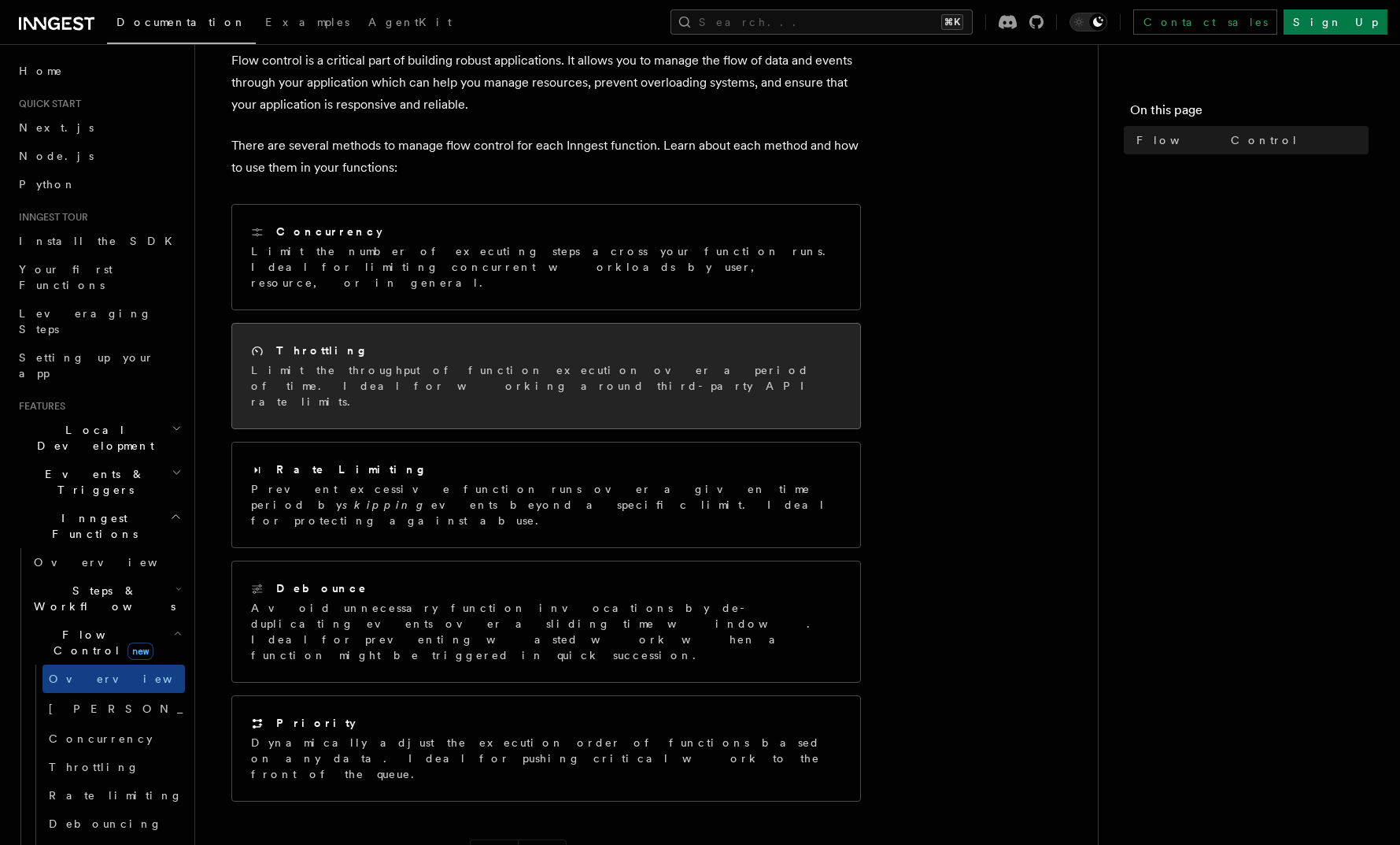
scroll to position [54, 0]
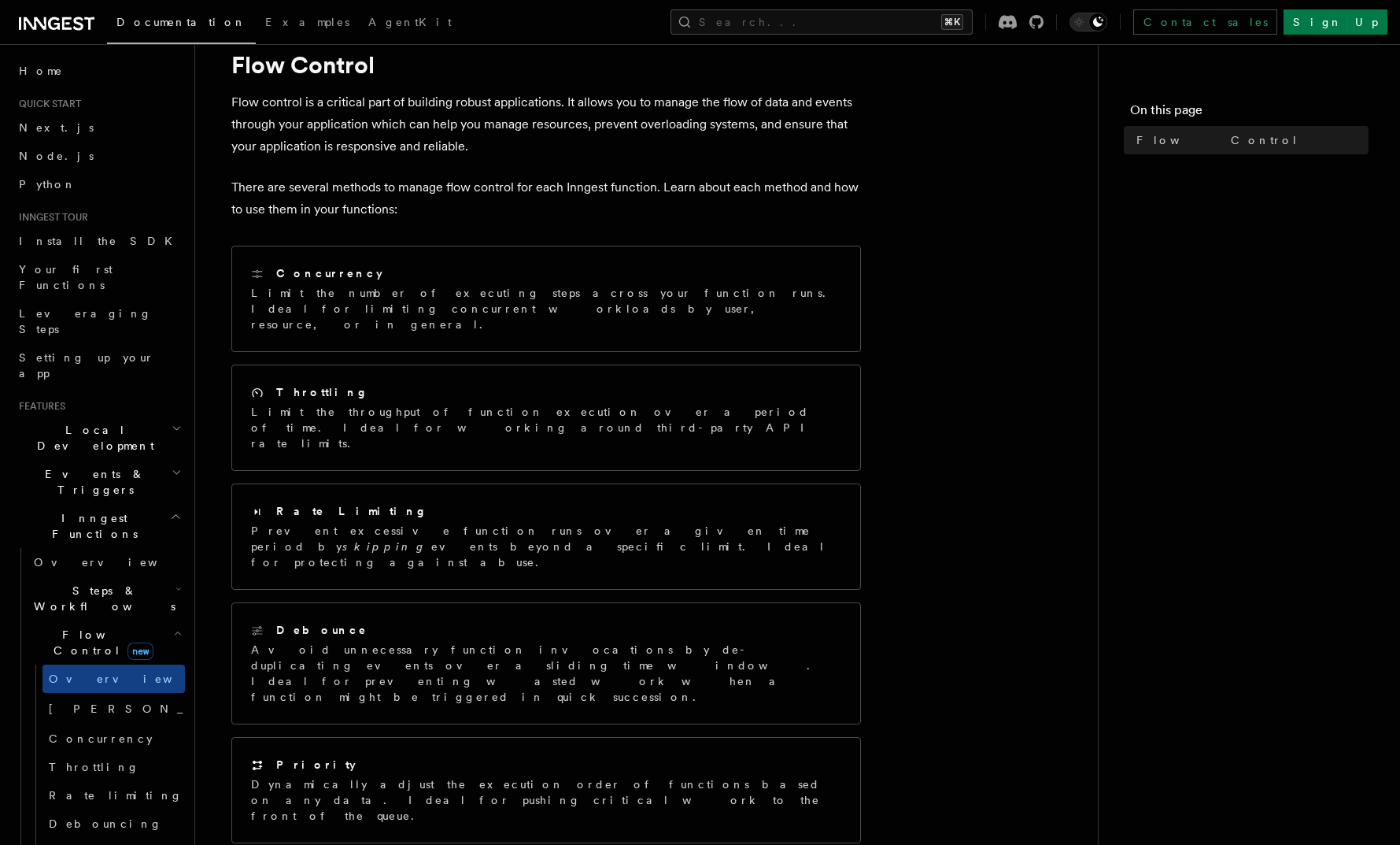
click at [173, 627] on icon "button" at bounding box center [177, 632] width 8 height 13
